Goal: Communication & Community: Answer question/provide support

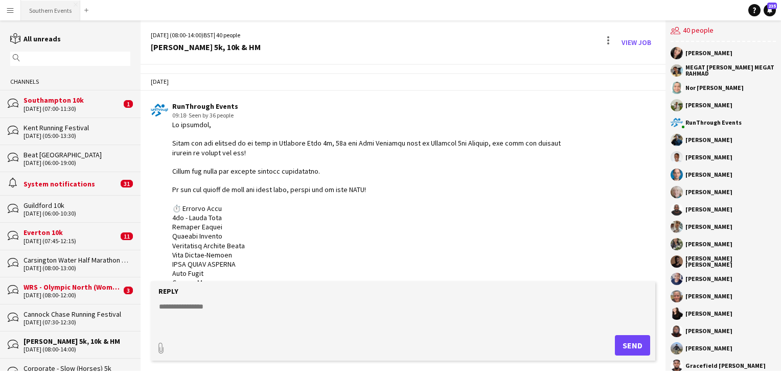
click at [45, 13] on button "Southern Events Close" at bounding box center [50, 11] width 59 height 20
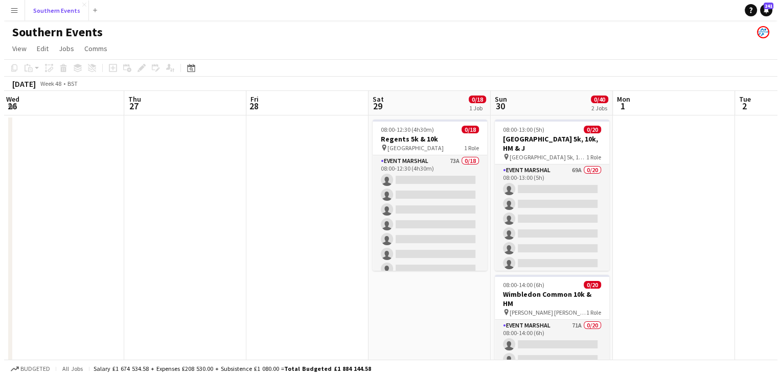
scroll to position [0, 420]
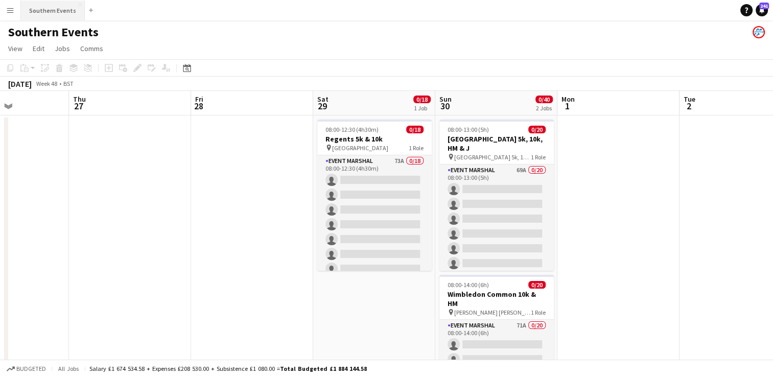
click at [49, 12] on button "Southern Events Close" at bounding box center [53, 11] width 64 height 20
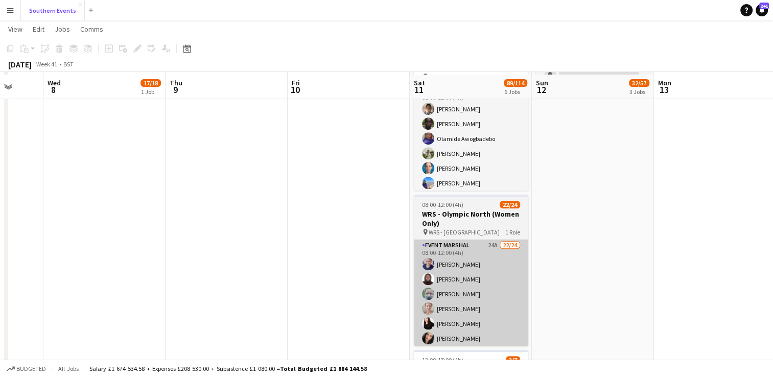
scroll to position [420, 0]
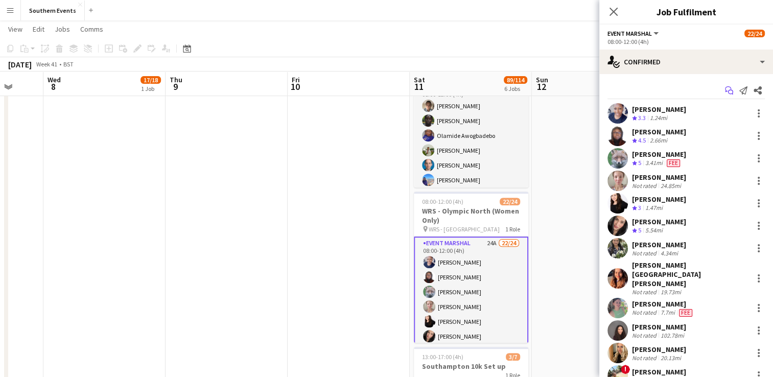
click at [725, 93] on icon "Start chat" at bounding box center [729, 90] width 8 height 8
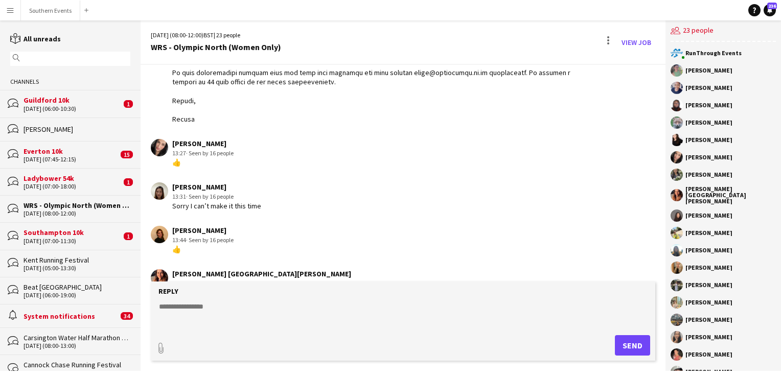
scroll to position [818, 0]
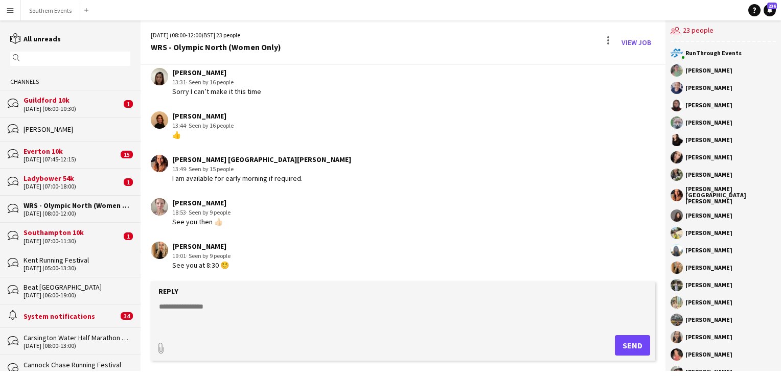
click at [182, 313] on textarea at bounding box center [405, 315] width 494 height 27
type textarea "**********"
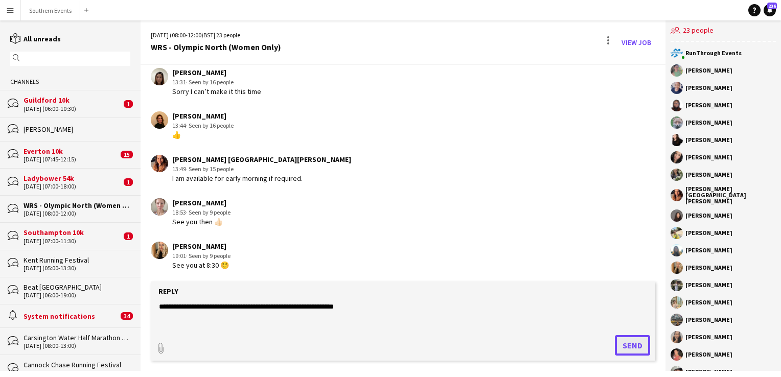
click at [623, 344] on button "Send" at bounding box center [632, 345] width 35 height 20
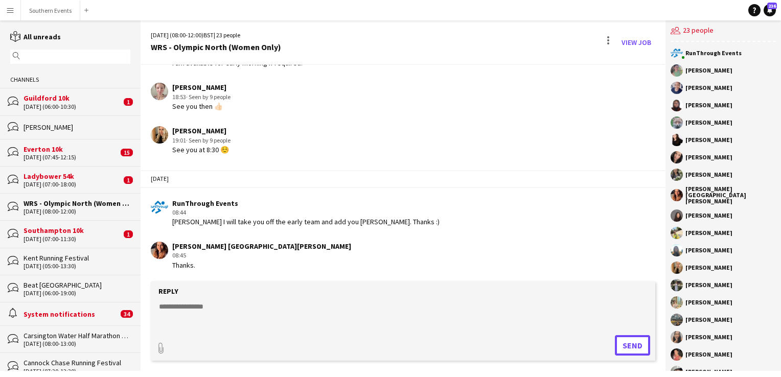
scroll to position [0, 0]
